Goal: Obtain resource: Obtain resource

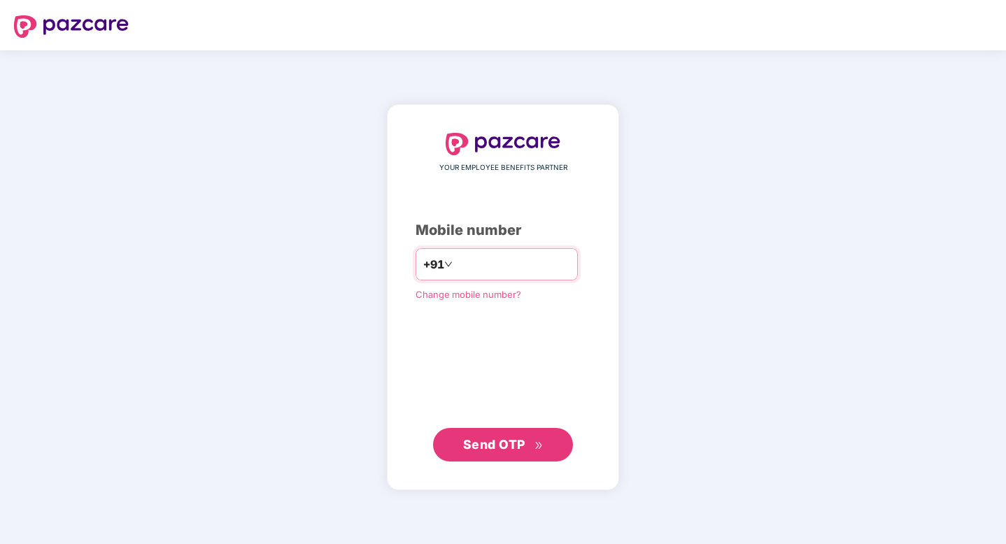
click at [497, 269] on input "number" at bounding box center [512, 264] width 115 height 22
type input "**********"
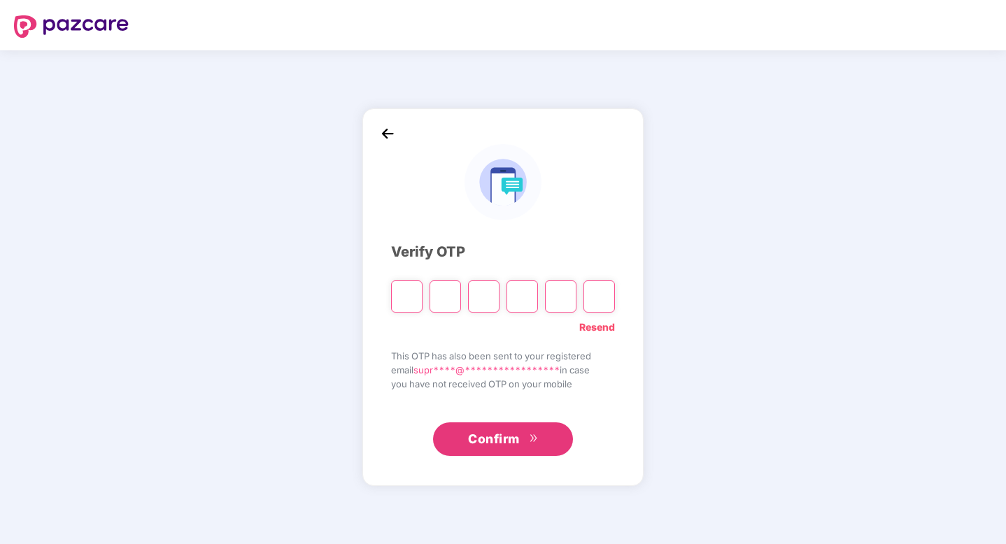
type input "*"
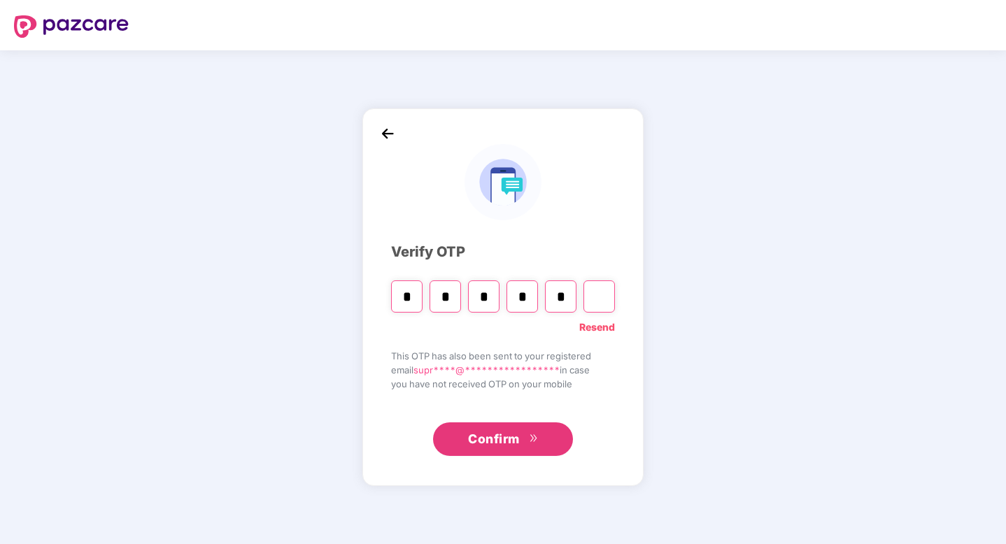
type input "*"
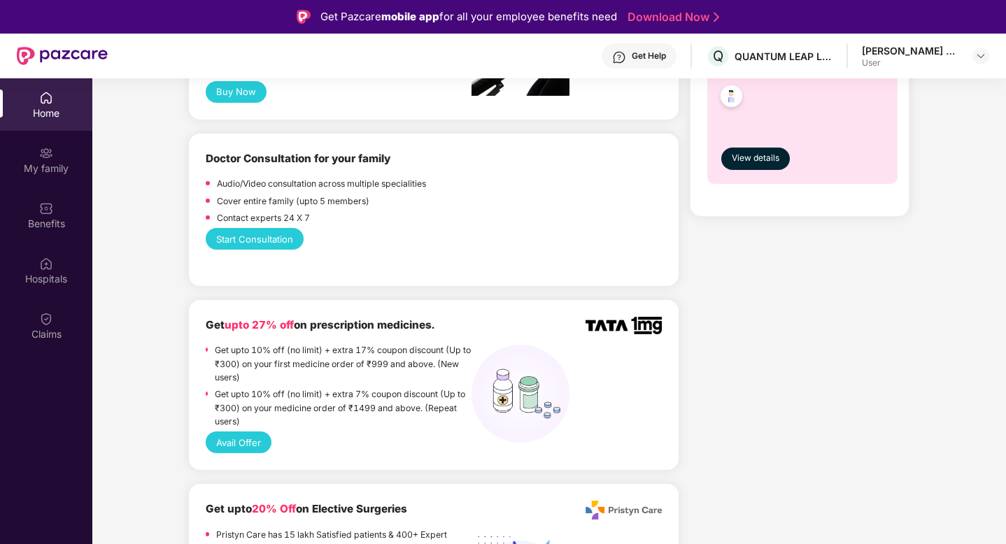
scroll to position [733, 0]
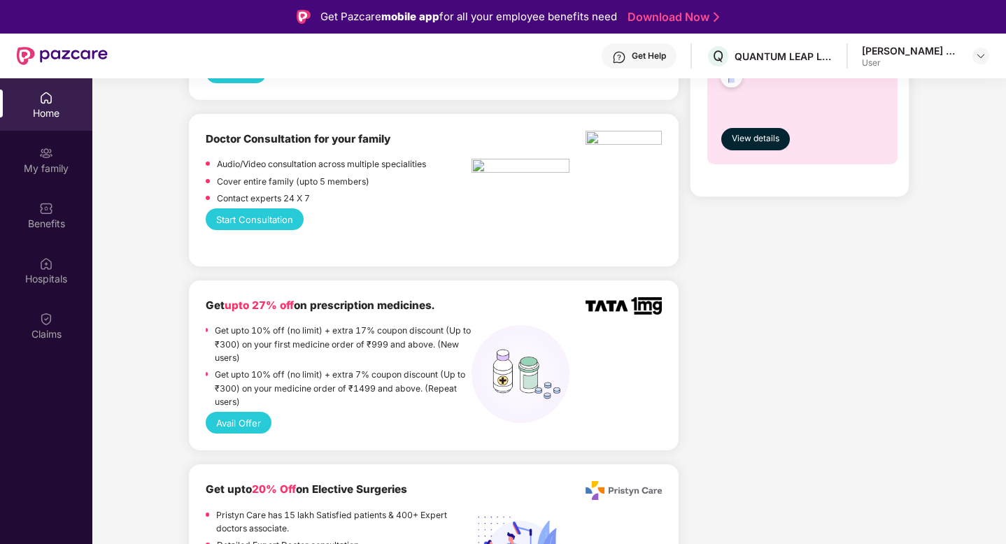
click at [248, 425] on button "Avail Offer" at bounding box center [239, 423] width 66 height 22
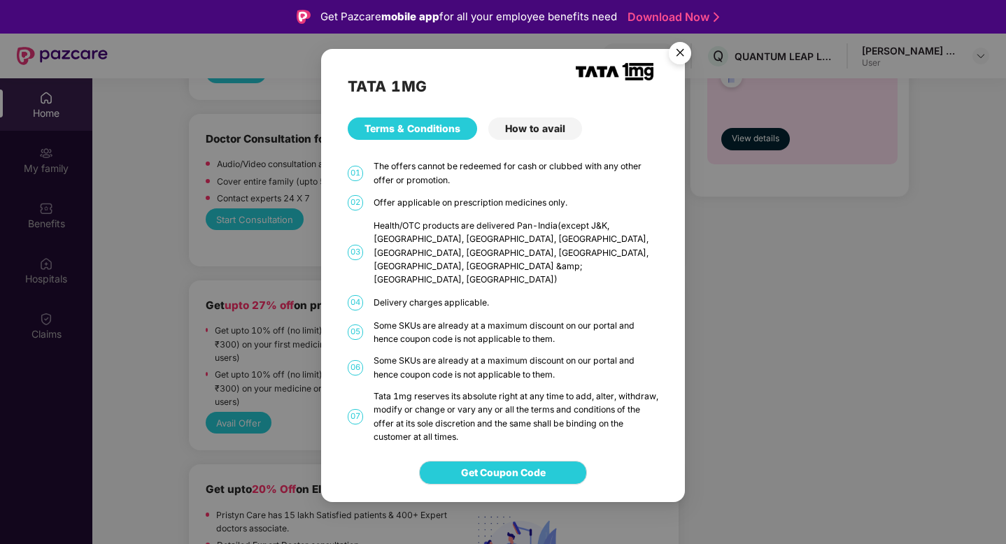
click at [676, 67] on img "Close" at bounding box center [679, 55] width 39 height 39
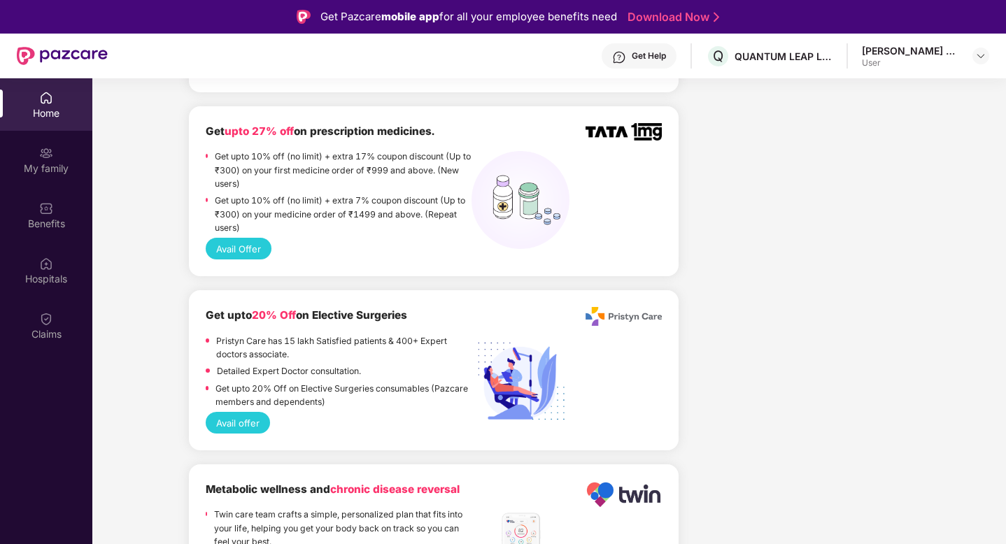
scroll to position [908, 0]
click at [246, 240] on button "Avail Offer" at bounding box center [239, 248] width 66 height 22
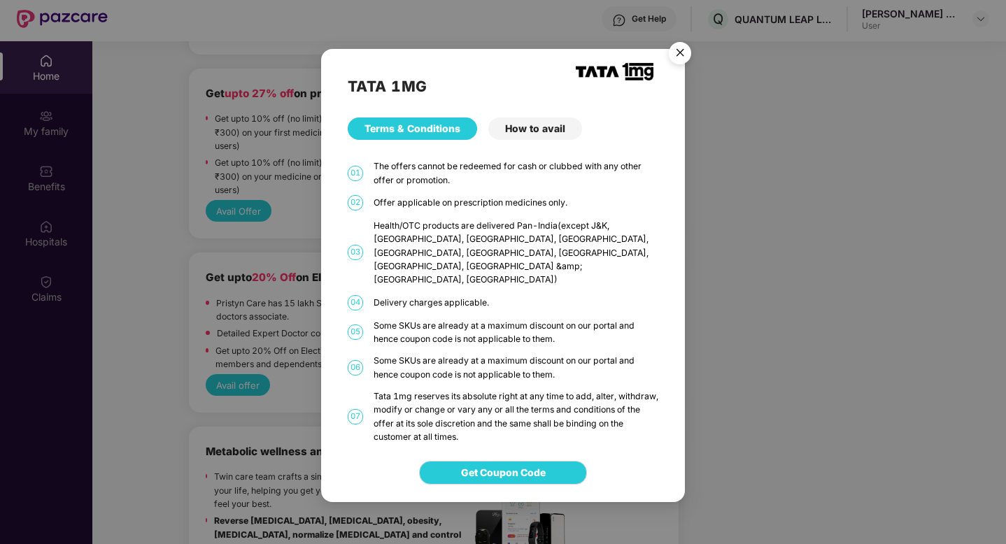
scroll to position [78, 0]
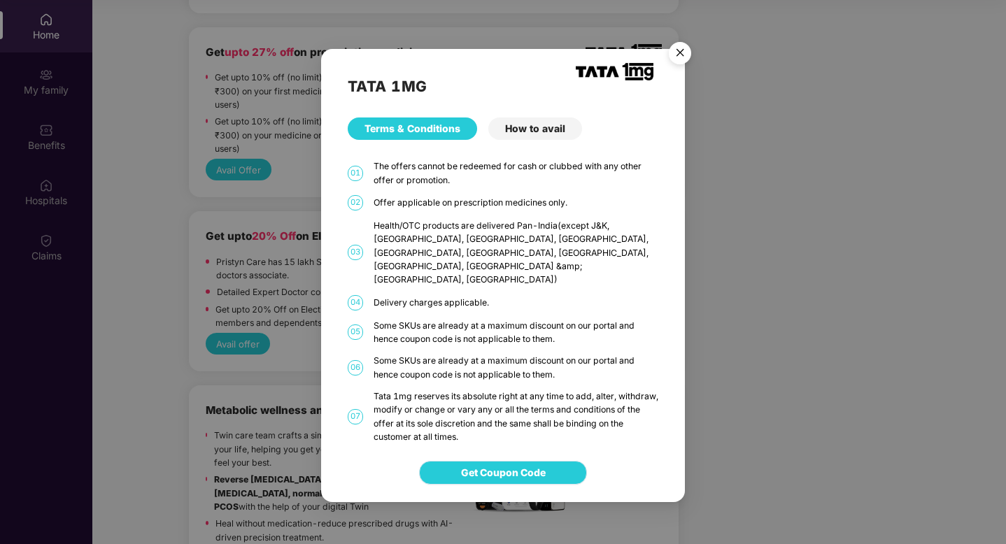
click at [536, 465] on span "Get Coupon Code" at bounding box center [503, 472] width 85 height 15
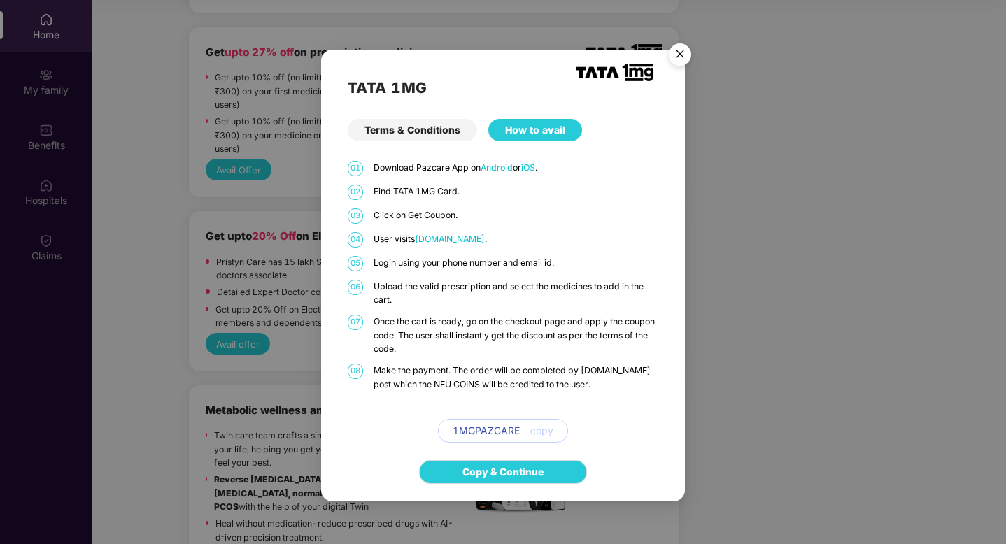
click at [541, 433] on span "copy" at bounding box center [541, 430] width 23 height 15
drag, startPoint x: 523, startPoint y: 427, endPoint x: 429, endPoint y: 427, distance: 94.4
click at [427, 427] on div "1MGPAZCARE copy" at bounding box center [503, 431] width 311 height 24
drag, startPoint x: 453, startPoint y: 432, endPoint x: 522, endPoint y: 430, distance: 69.3
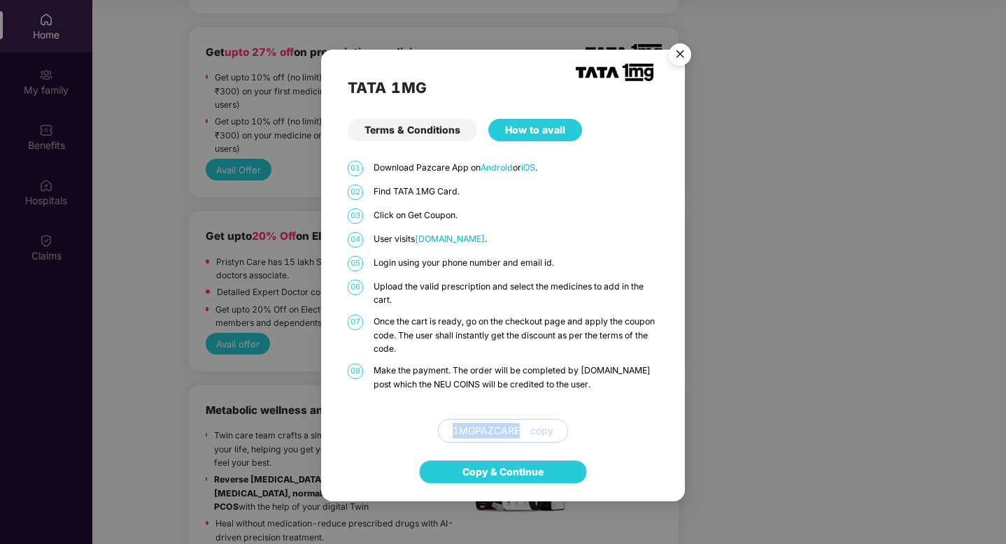
click at [522, 430] on div "1MGPAZCARE copy" at bounding box center [503, 431] width 130 height 24
copy span "1MGPAZCARE"
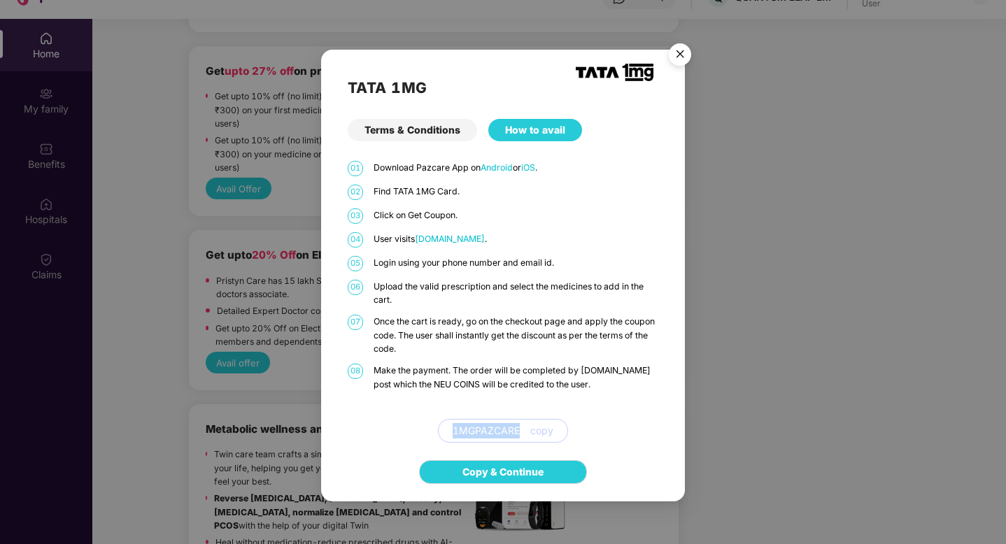
scroll to position [48, 0]
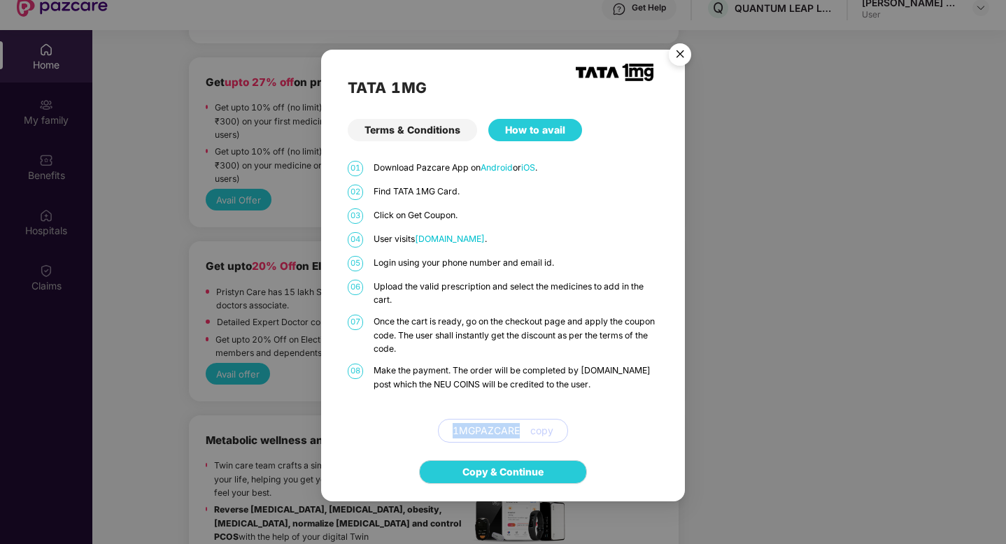
click at [666, 52] on img "Close" at bounding box center [679, 56] width 39 height 39
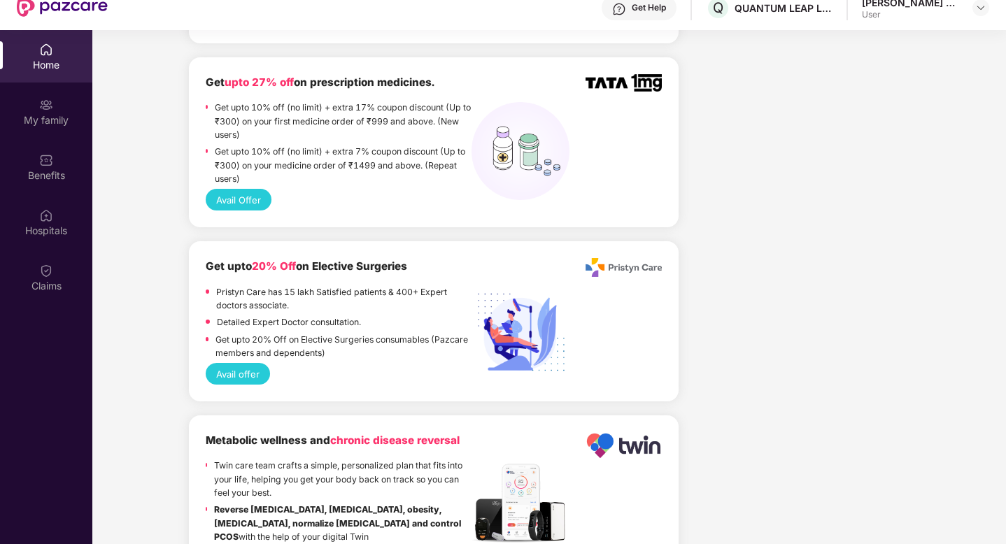
scroll to position [912, 0]
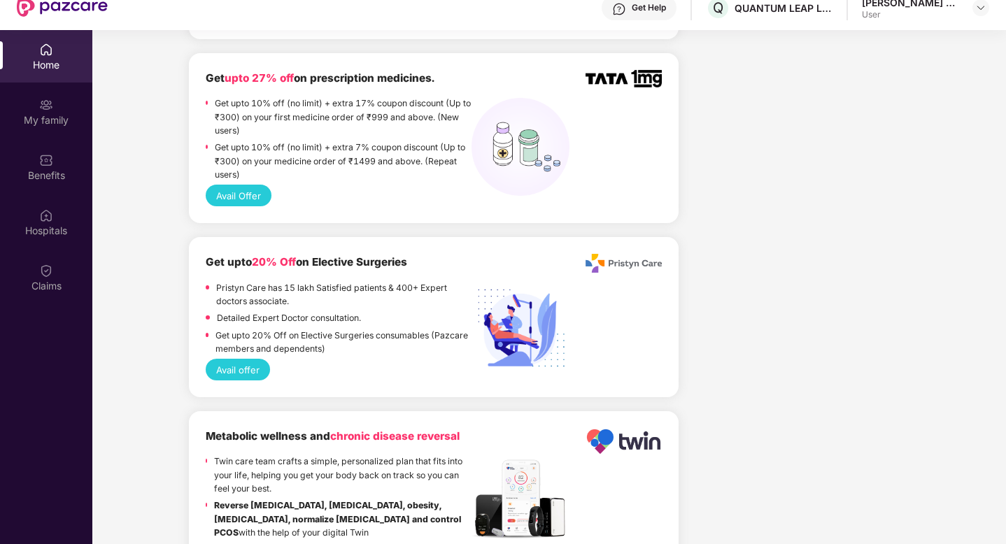
click at [247, 200] on button "Avail Offer" at bounding box center [239, 196] width 66 height 22
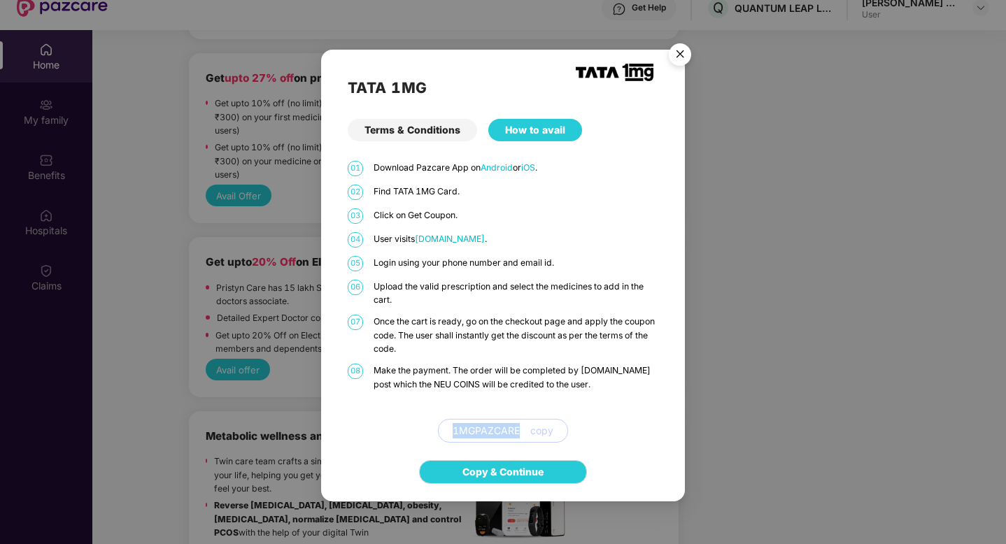
copy span "1MGPAZCARE"
click at [549, 432] on span "copy" at bounding box center [541, 430] width 23 height 15
click at [497, 469] on link "Copy & Continue" at bounding box center [502, 471] width 81 height 15
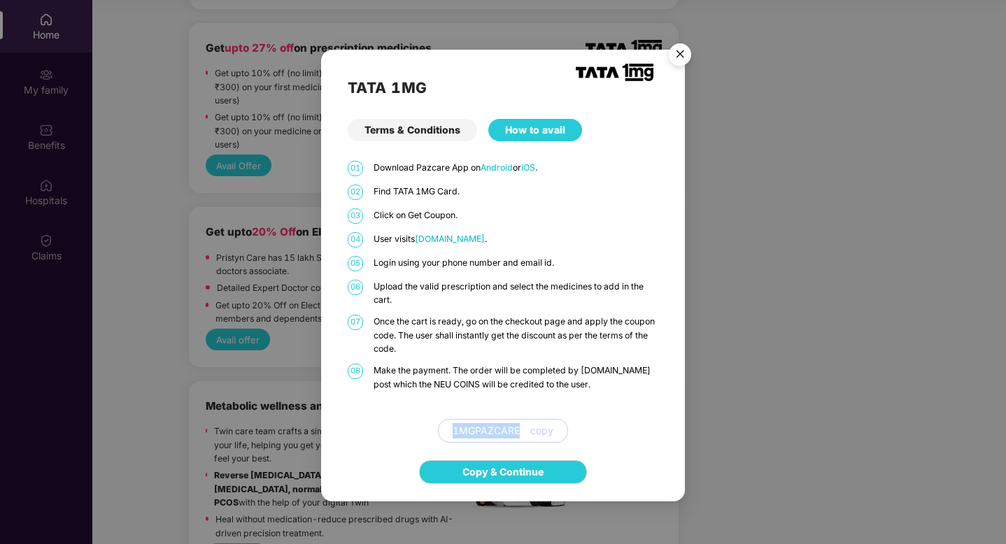
scroll to position [71, 0]
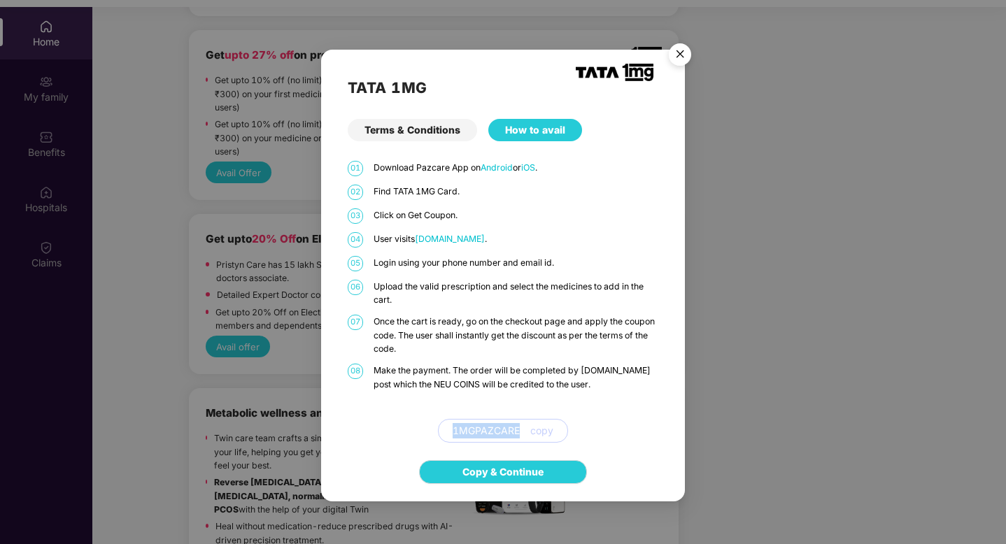
click at [422, 125] on div "Terms & Conditions" at bounding box center [412, 130] width 129 height 22
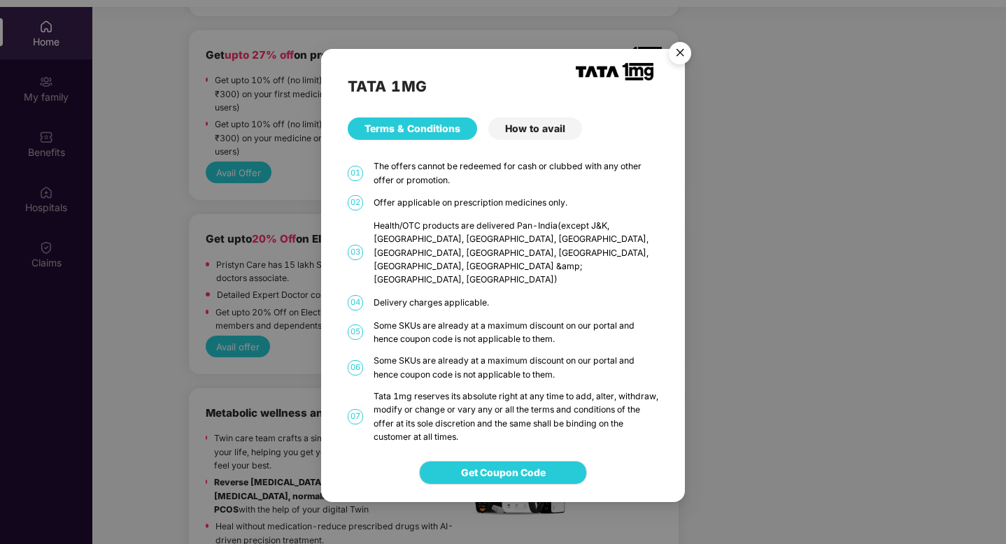
scroll to position [0, 0]
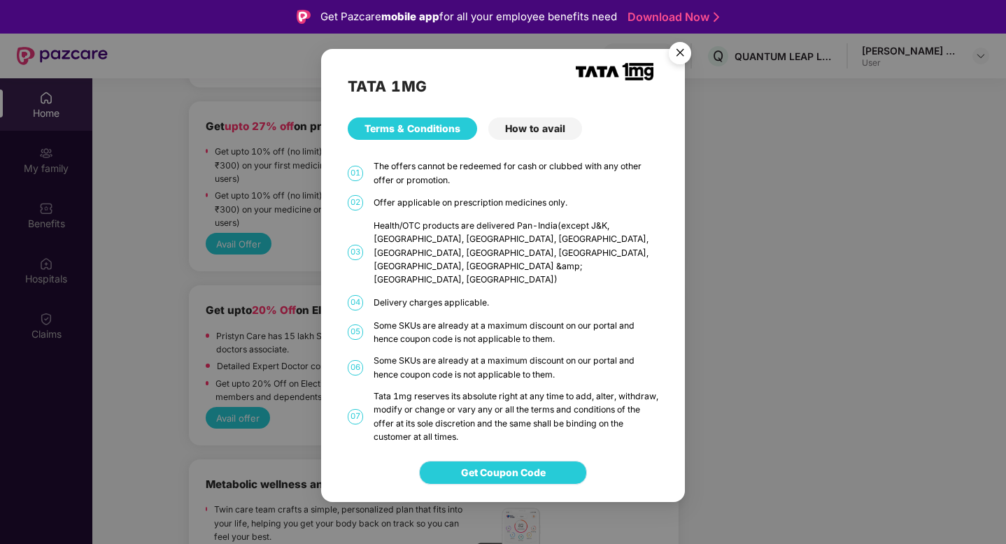
click at [493, 465] on span "Get Coupon Code" at bounding box center [503, 472] width 85 height 15
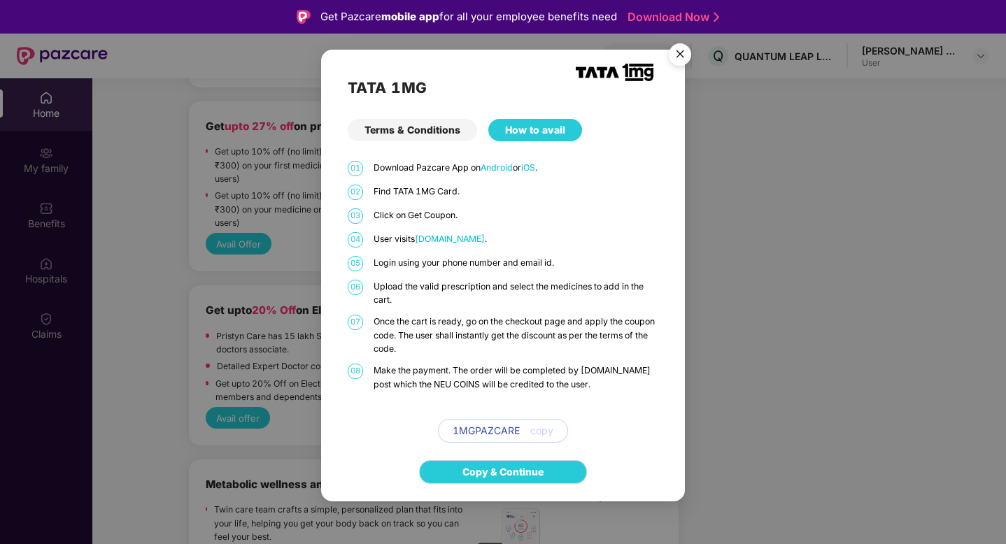
click at [679, 50] on img "Close" at bounding box center [679, 56] width 39 height 39
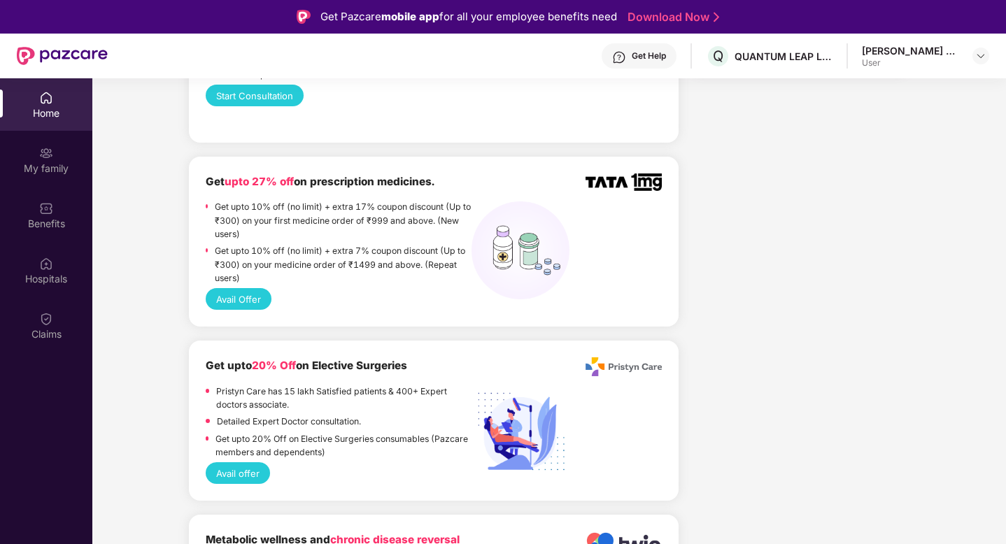
scroll to position [837, 0]
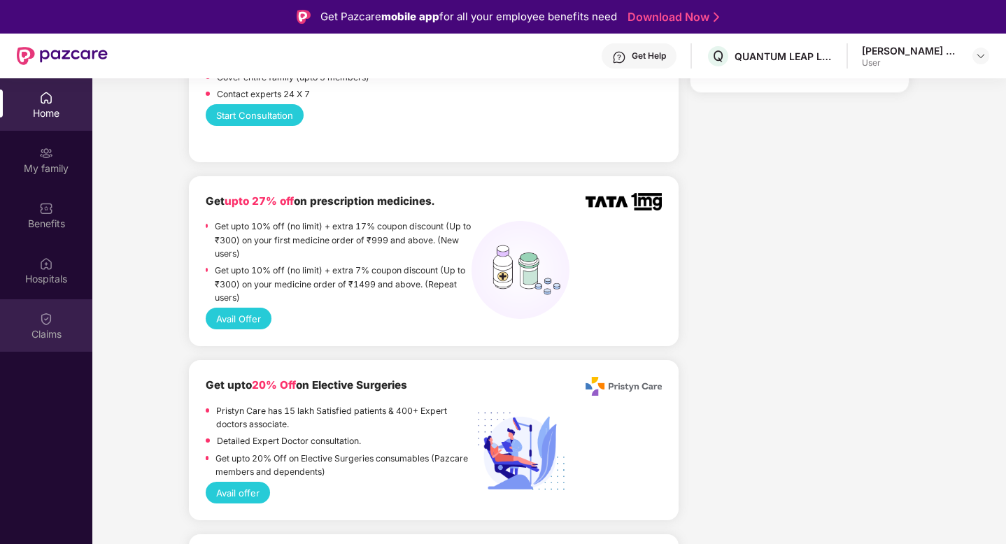
click at [35, 333] on div "Claims" at bounding box center [46, 334] width 92 height 14
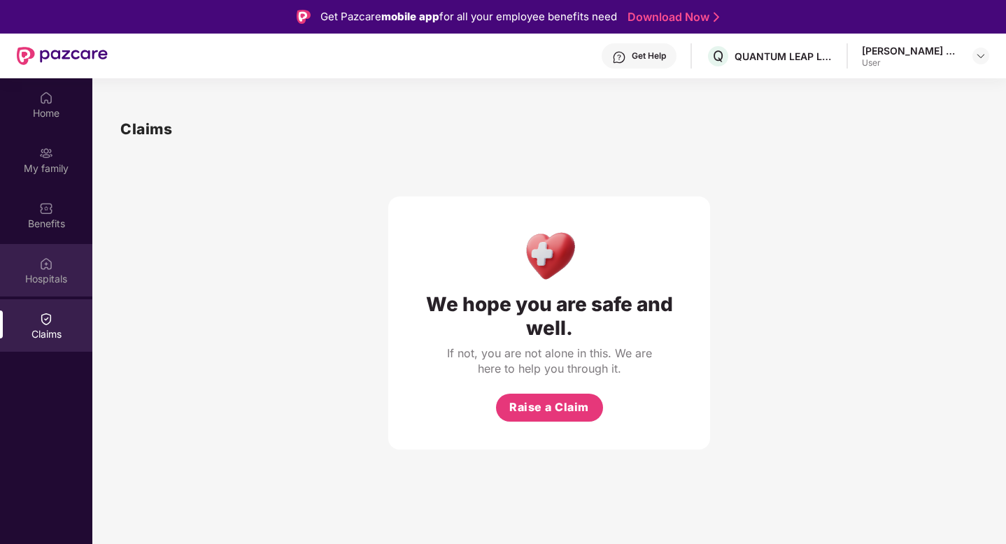
click at [39, 264] on img at bounding box center [46, 264] width 14 height 14
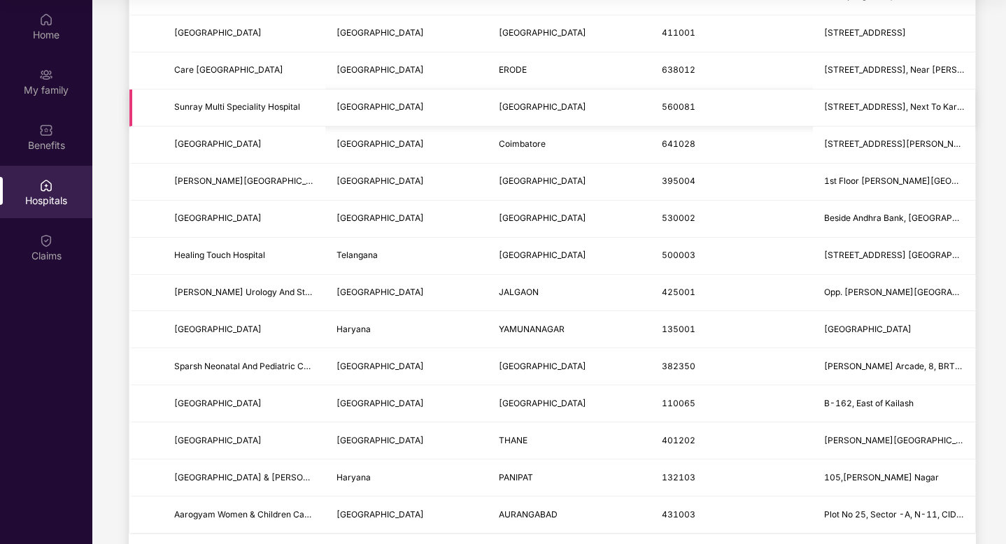
scroll to position [1527, 0]
